Goal: Navigation & Orientation: Find specific page/section

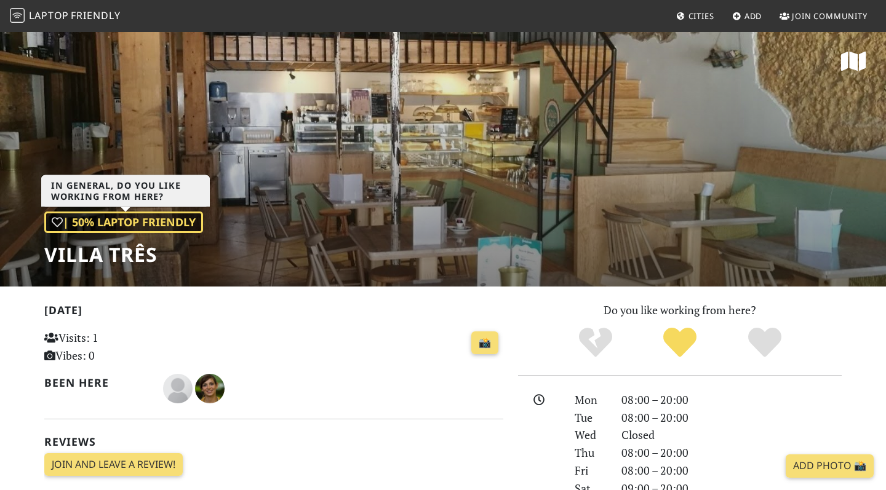
click at [160, 225] on div "| 50% Laptop Friendly" at bounding box center [123, 223] width 159 height 22
drag, startPoint x: 159, startPoint y: 258, endPoint x: 119, endPoint y: 258, distance: 40.6
click at [119, 258] on h1 "Villa Três" at bounding box center [123, 254] width 159 height 23
click at [159, 259] on h1 "Villa Três" at bounding box center [123, 254] width 159 height 23
drag, startPoint x: 159, startPoint y: 259, endPoint x: 58, endPoint y: 266, distance: 101.1
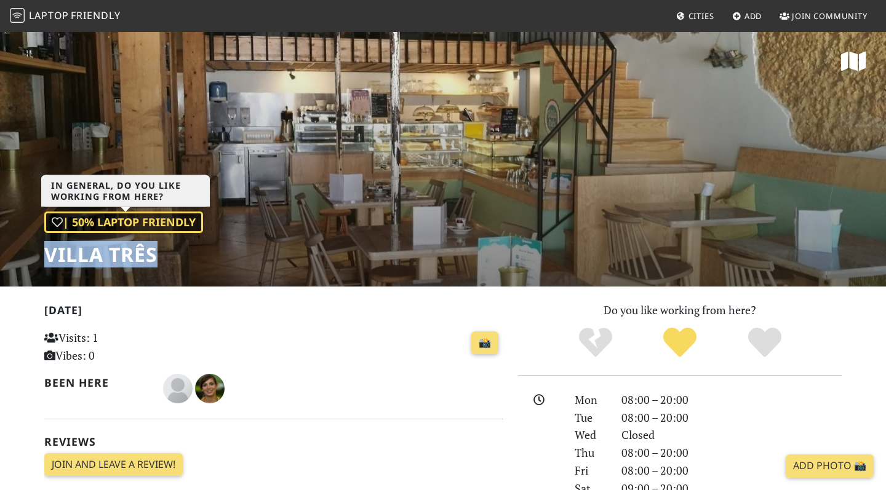
click at [58, 266] on h1 "Villa Três" at bounding box center [123, 254] width 159 height 23
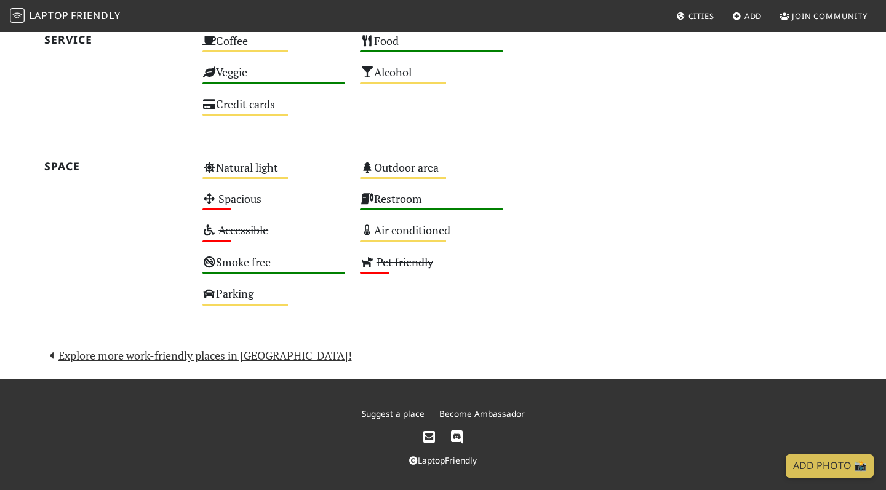
scroll to position [675, 0]
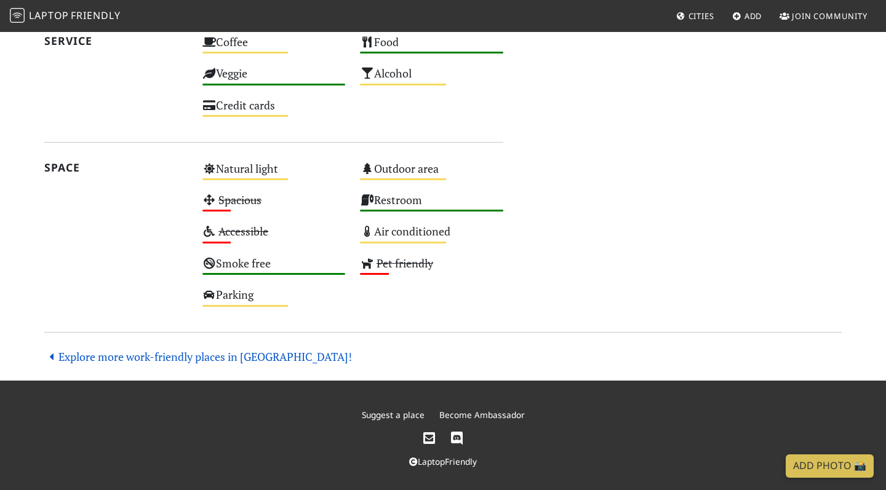
click at [154, 351] on link "Explore more work-friendly places in Seixal!" at bounding box center [198, 356] width 308 height 15
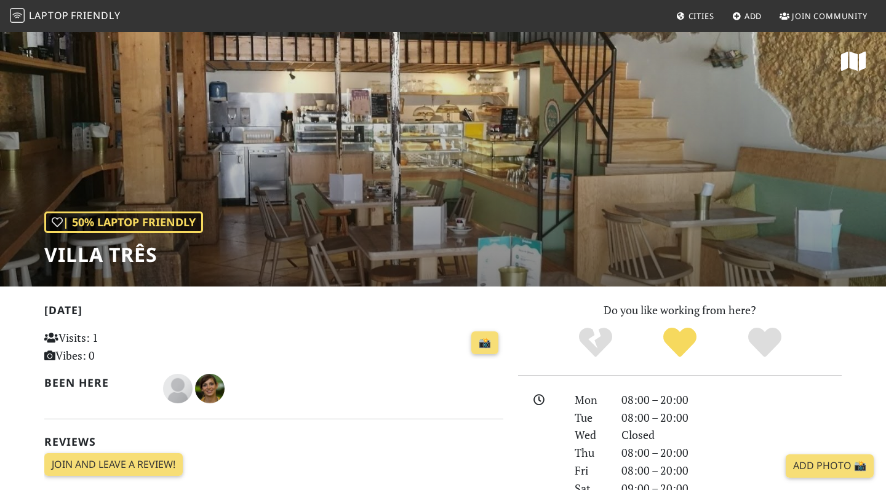
scroll to position [0, 0]
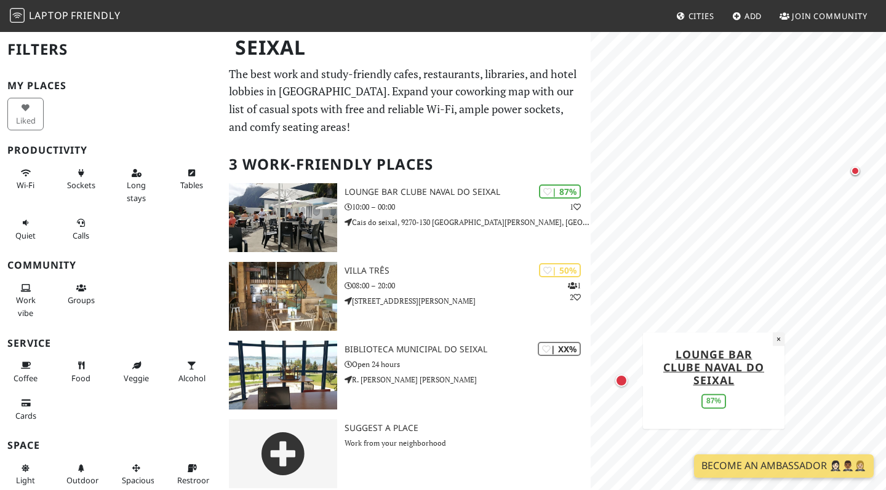
click at [778, 340] on button "×" at bounding box center [779, 339] width 12 height 14
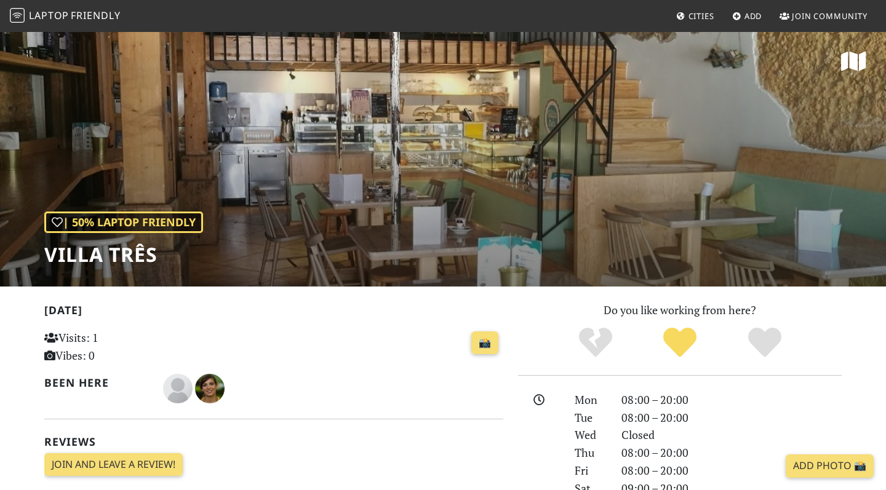
click at [690, 20] on span "Cities" at bounding box center [701, 15] width 26 height 11
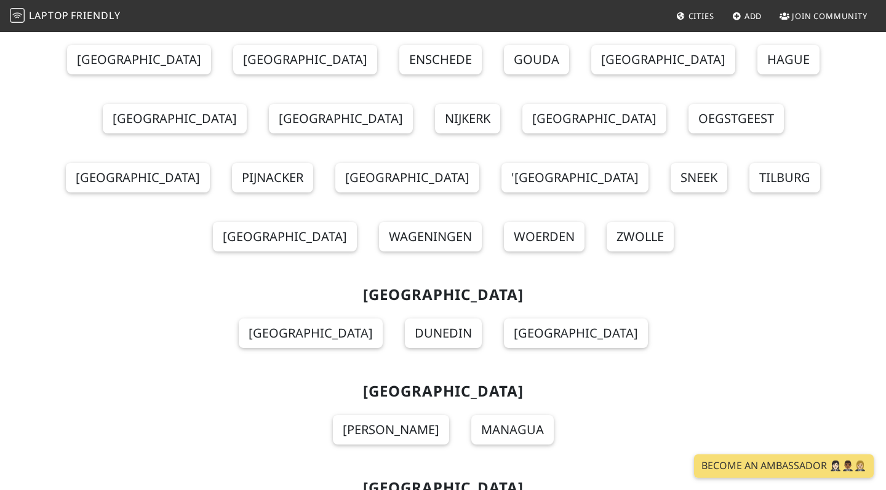
scroll to position [9673, 0]
